Goal: Use online tool/utility: Utilize a website feature to perform a specific function

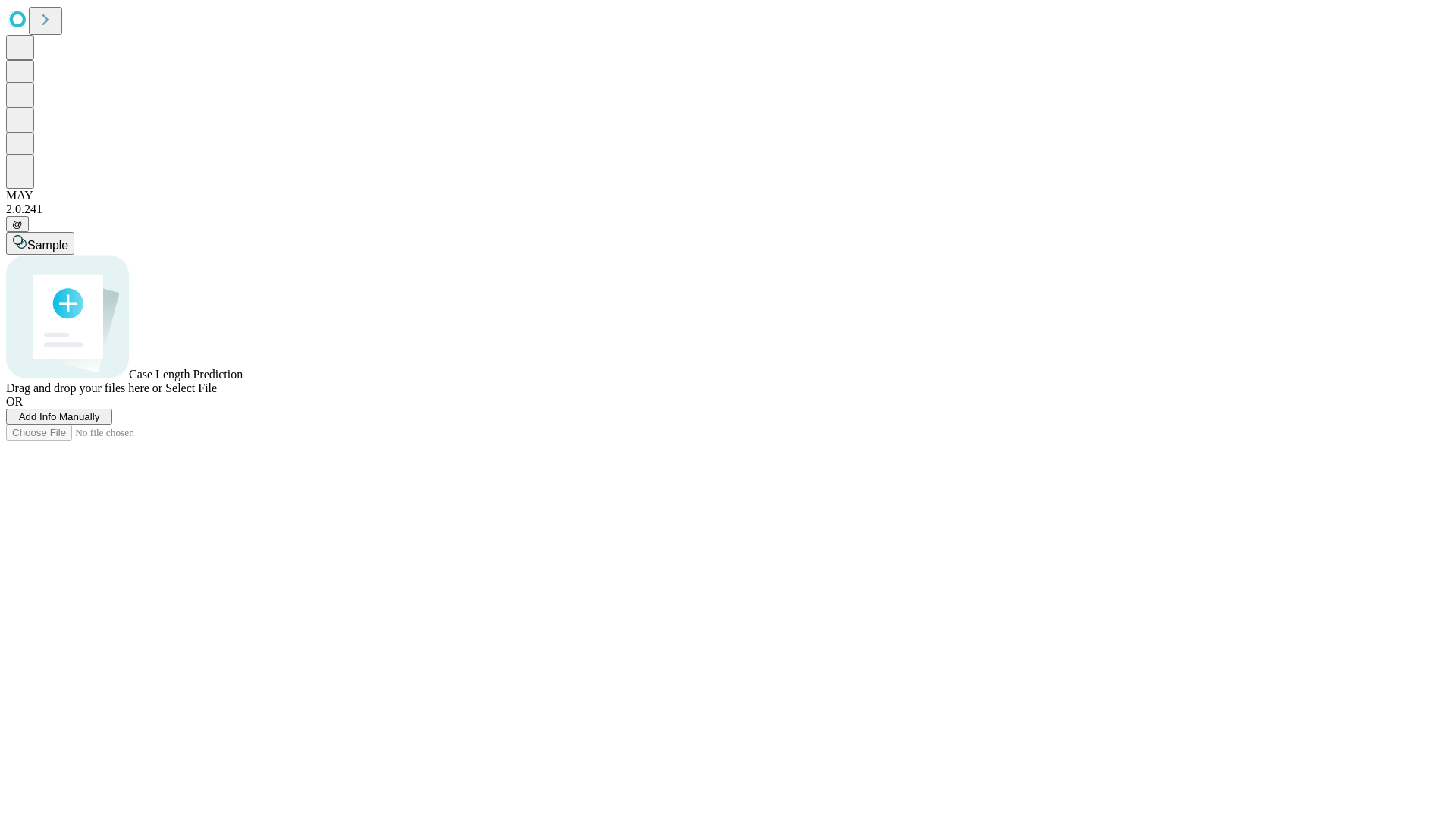
click at [100, 422] on span "Add Info Manually" at bounding box center [59, 417] width 81 height 11
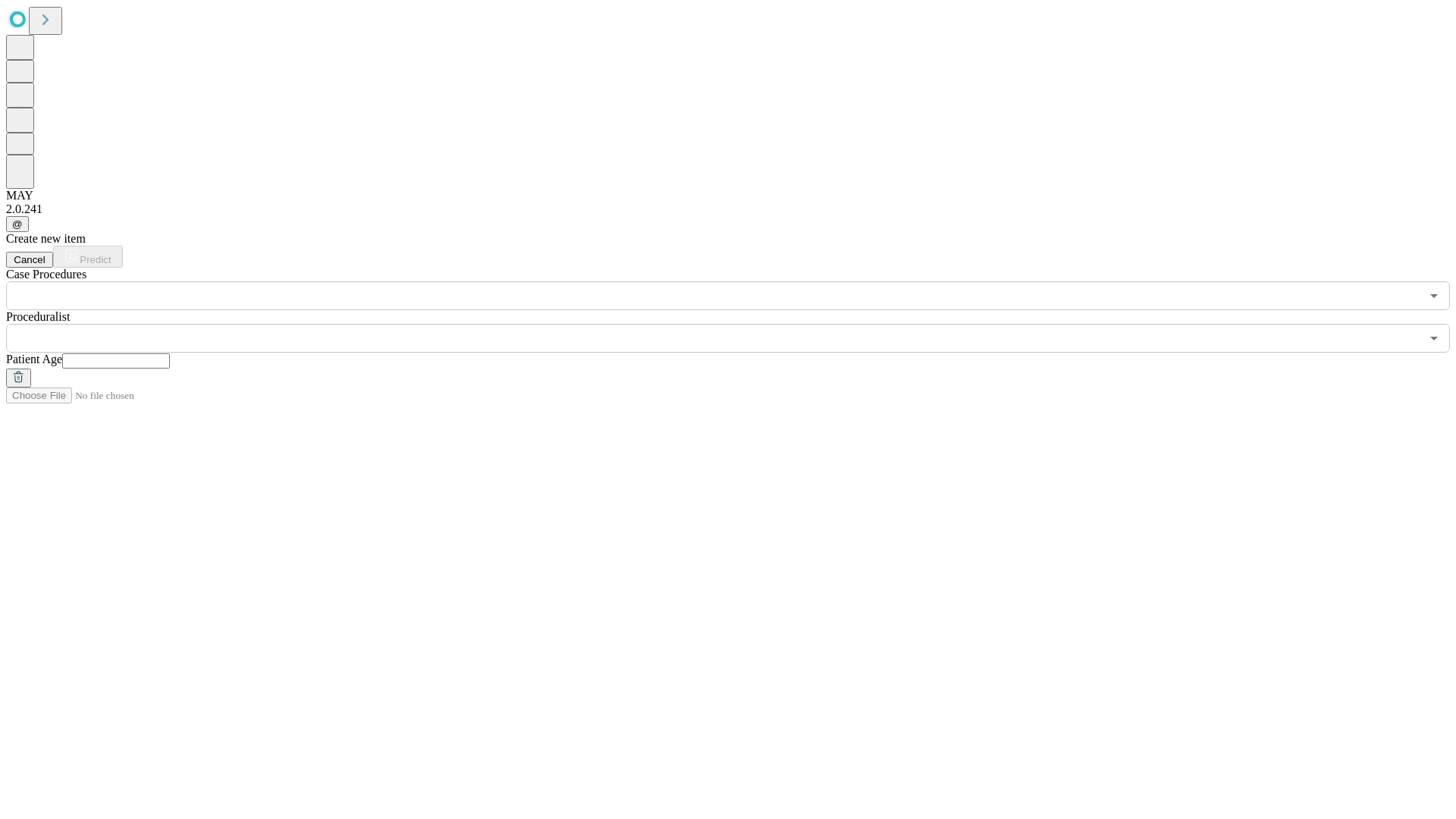
click at [170, 353] on input "text" at bounding box center [116, 361] width 108 height 15
type input "*"
click at [738, 324] on input "text" at bounding box center [712, 338] width 1414 height 28
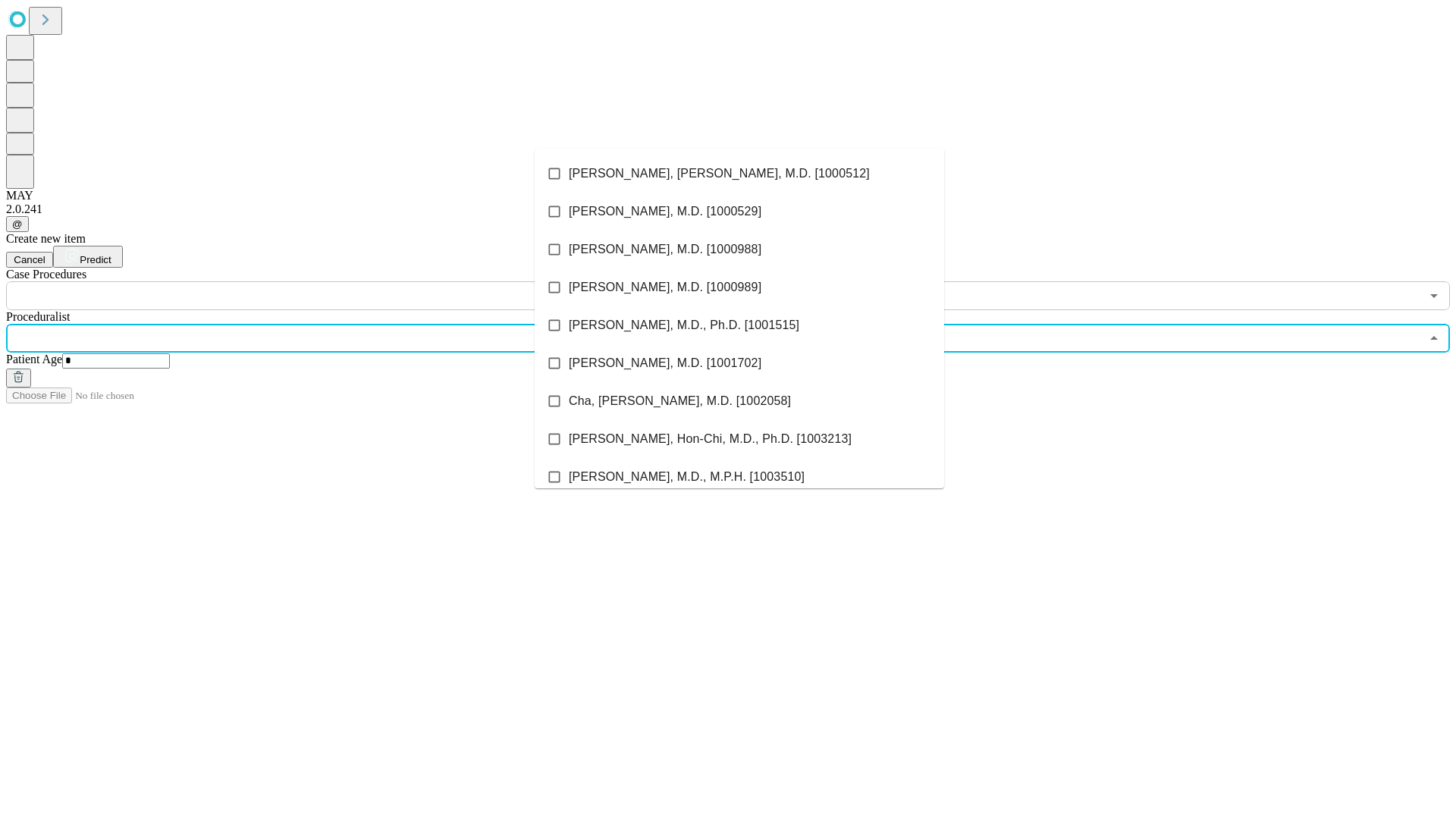
click at [739, 174] on li "[PERSON_NAME], [PERSON_NAME], M.D. [1000512]" at bounding box center [739, 173] width 409 height 38
click at [318, 281] on input "text" at bounding box center [712, 295] width 1414 height 28
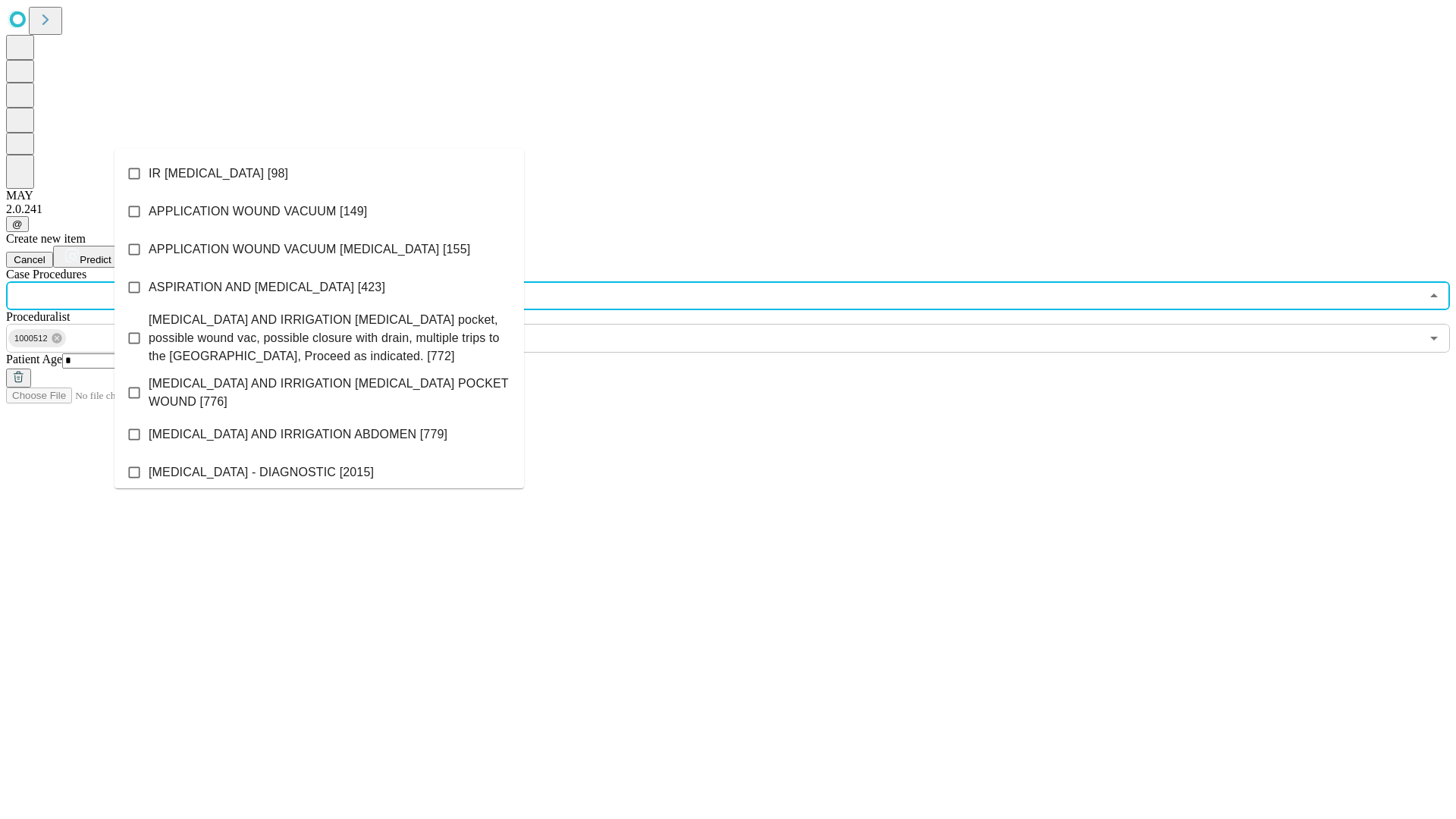
click at [319, 174] on li "IR [MEDICAL_DATA] [98]" at bounding box center [319, 173] width 409 height 38
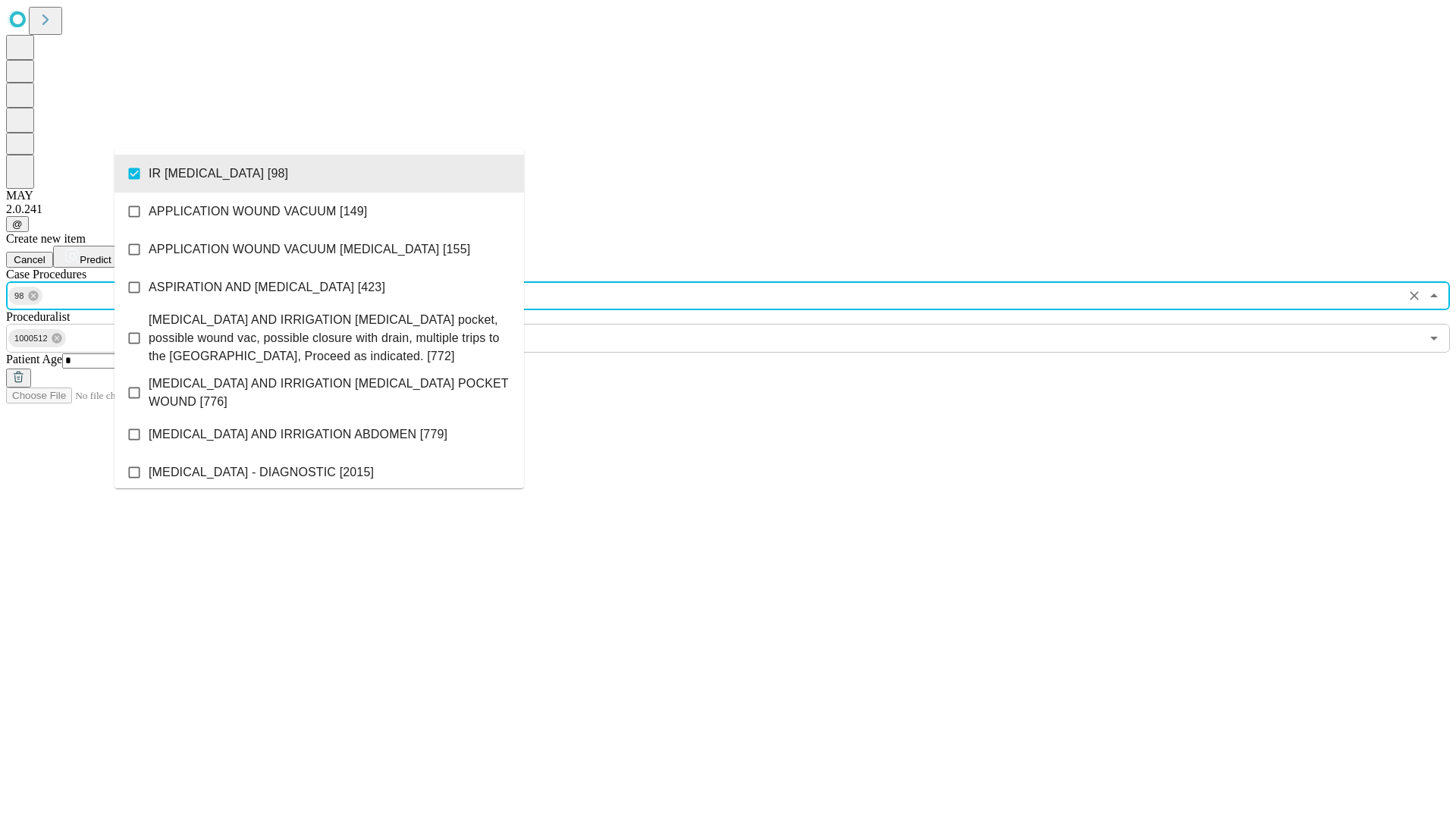
click at [110, 254] on span "Predict" at bounding box center [95, 260] width 31 height 11
